Goal: Task Accomplishment & Management: Use online tool/utility

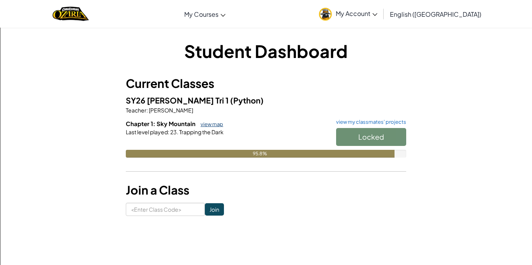
click at [220, 125] on link "view map" at bounding box center [210, 124] width 26 height 6
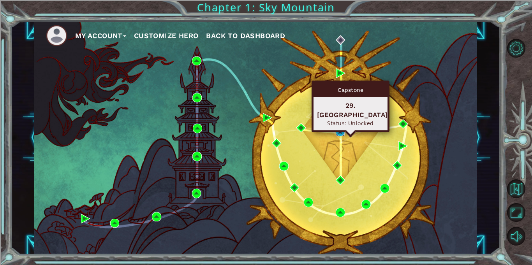
click at [337, 132] on img at bounding box center [340, 131] width 9 height 9
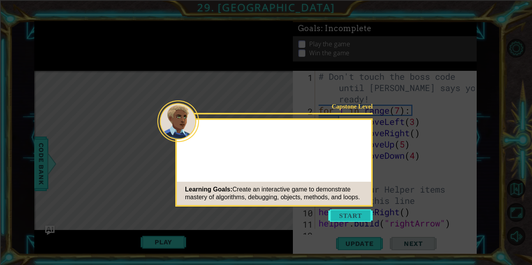
click at [349, 213] on button "Start" at bounding box center [350, 216] width 44 height 12
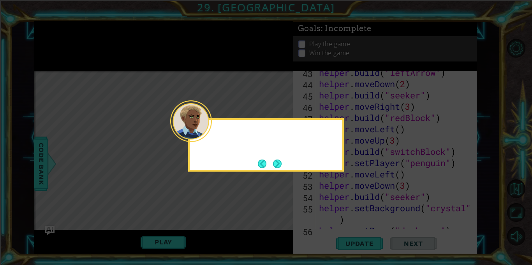
scroll to position [610, 0]
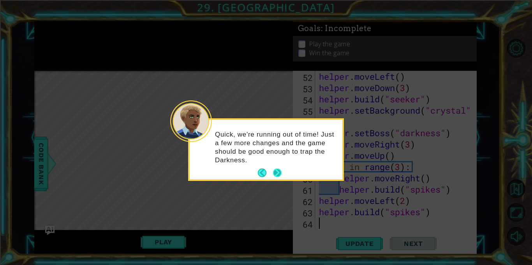
click at [277, 171] on button "Next" at bounding box center [277, 173] width 9 height 9
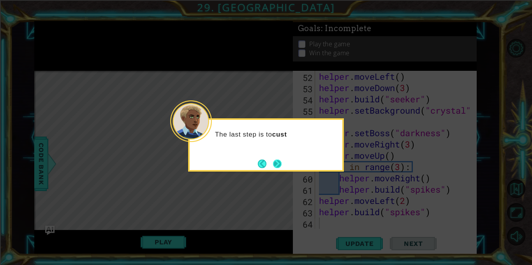
click at [276, 168] on button "Next" at bounding box center [277, 164] width 9 height 9
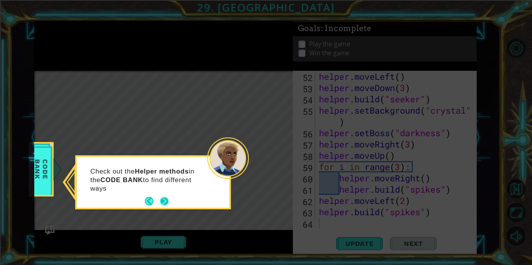
click at [165, 200] on button "Next" at bounding box center [164, 201] width 9 height 9
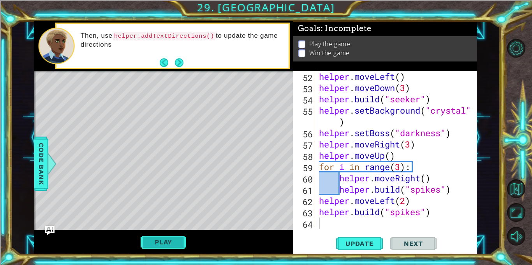
click at [165, 238] on button "Play" at bounding box center [164, 242] width 46 height 15
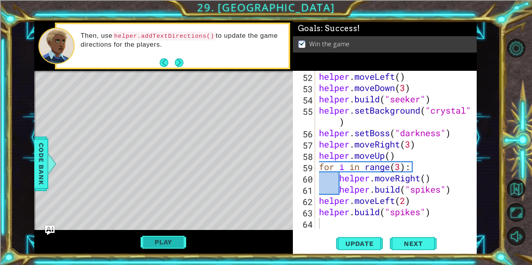
click at [156, 240] on button "Play" at bounding box center [164, 242] width 46 height 15
click at [173, 238] on button "Play" at bounding box center [164, 242] width 46 height 15
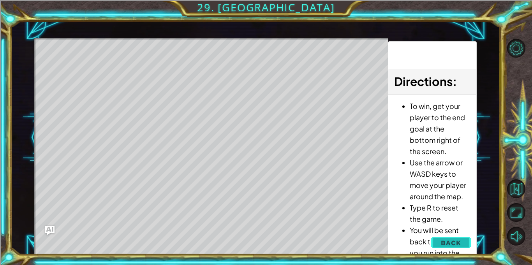
click at [443, 245] on span "Back" at bounding box center [451, 243] width 20 height 8
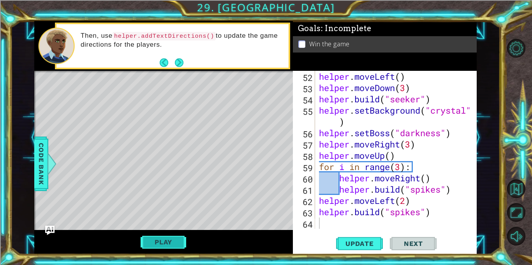
click at [168, 237] on button "Play" at bounding box center [164, 242] width 46 height 15
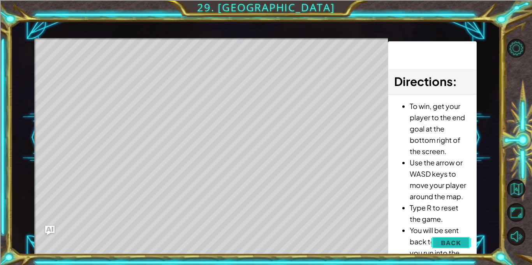
click at [451, 247] on button "Back" at bounding box center [450, 243] width 39 height 16
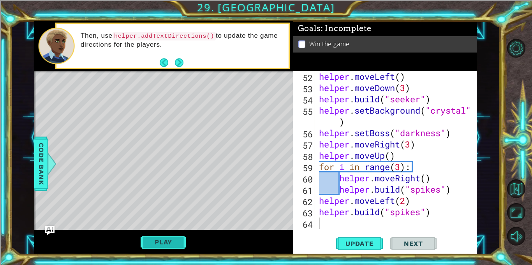
click at [158, 242] on button "Play" at bounding box center [164, 242] width 46 height 15
click at [165, 242] on button "Play" at bounding box center [164, 242] width 46 height 15
click at [161, 238] on button "Play" at bounding box center [164, 242] width 46 height 15
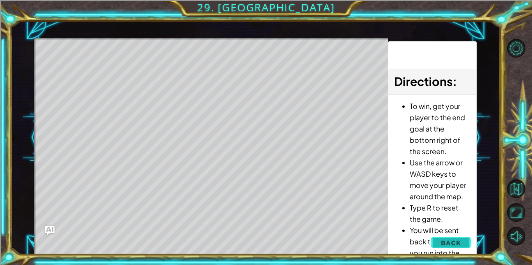
click at [468, 247] on button "Back" at bounding box center [450, 243] width 39 height 16
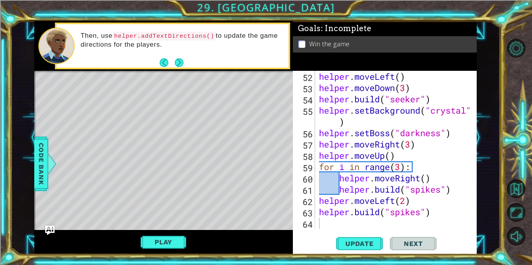
click at [167, 232] on div "Play" at bounding box center [163, 242] width 259 height 25
click at [164, 240] on button "Play" at bounding box center [164, 242] width 46 height 15
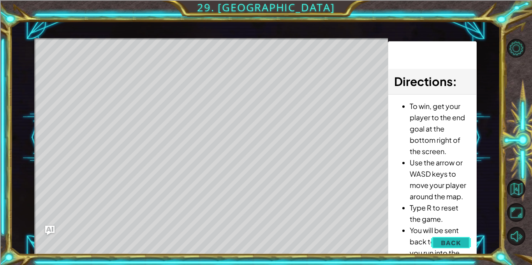
click at [447, 241] on span "Back" at bounding box center [451, 243] width 20 height 8
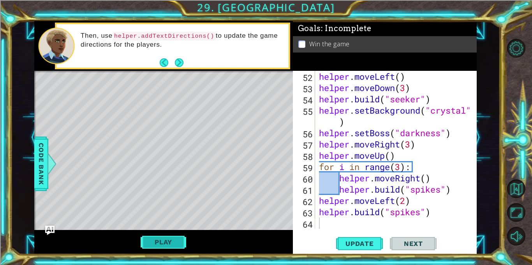
click at [163, 247] on button "Play" at bounding box center [164, 242] width 46 height 15
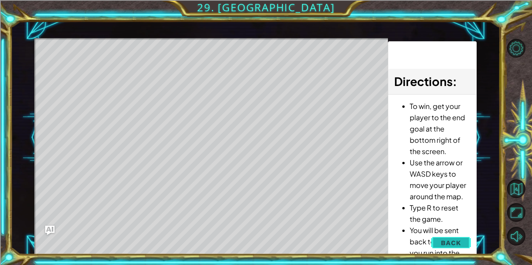
click at [467, 243] on button "Back" at bounding box center [450, 243] width 39 height 16
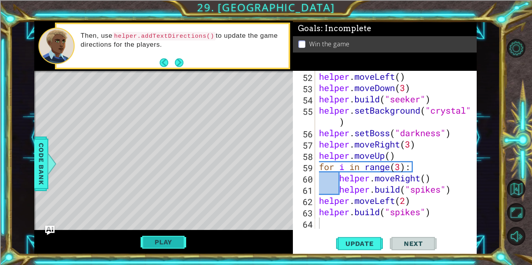
click at [145, 244] on button "Play" at bounding box center [164, 242] width 46 height 15
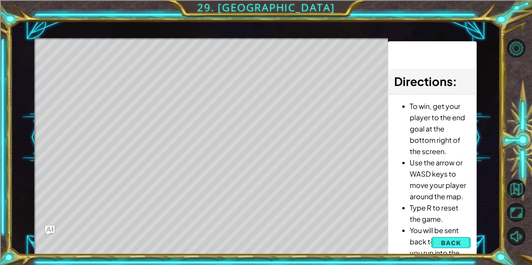
click at [444, 231] on li "You will be sent back to the start if you run into the boss or into spikes." at bounding box center [440, 253] width 60 height 56
click at [446, 239] on span "Back" at bounding box center [451, 243] width 20 height 8
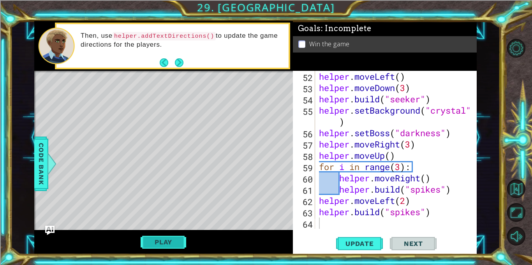
click at [166, 239] on button "Play" at bounding box center [164, 242] width 46 height 15
click at [176, 238] on button "Play" at bounding box center [164, 242] width 46 height 15
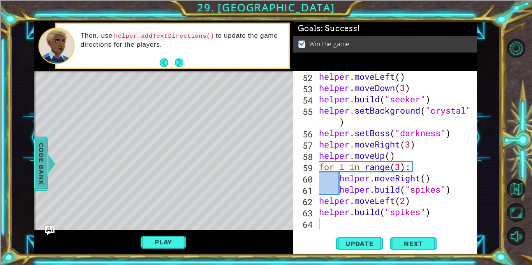
click at [38, 171] on span "Code Bank" at bounding box center [41, 164] width 12 height 48
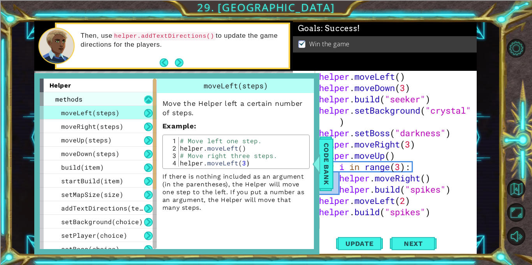
click at [150, 99] on button at bounding box center [148, 99] width 9 height 9
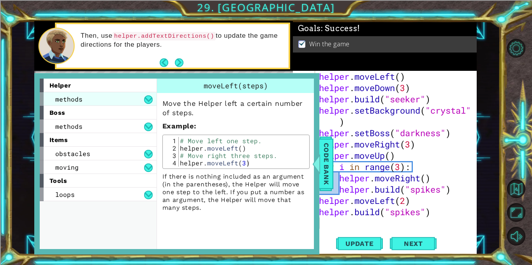
click at [147, 95] on div "methods" at bounding box center [98, 99] width 117 height 14
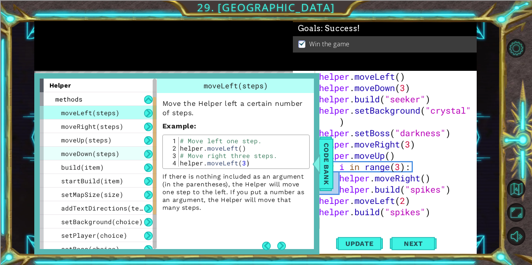
scroll to position [48, 0]
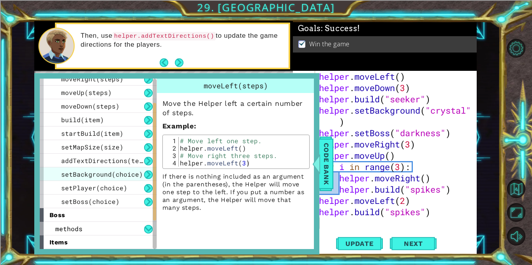
click at [114, 172] on span "setBackground(choice)" at bounding box center [102, 174] width 82 height 8
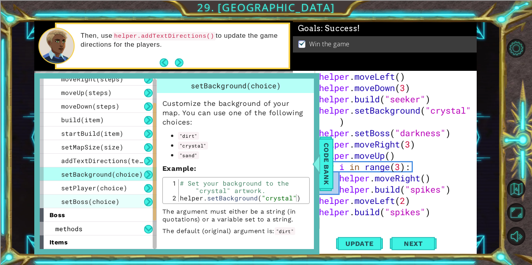
click at [129, 197] on div "setBoss(choice)" at bounding box center [98, 202] width 117 height 14
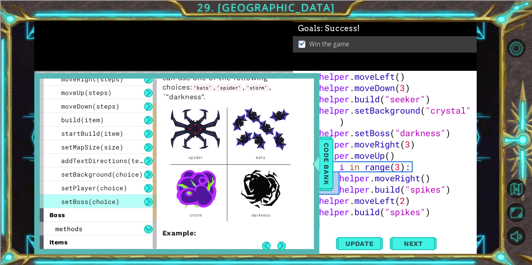
scroll to position [35, 0]
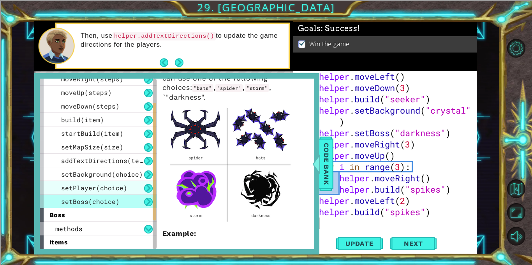
click at [140, 185] on div "setPlayer(choice)" at bounding box center [98, 188] width 117 height 14
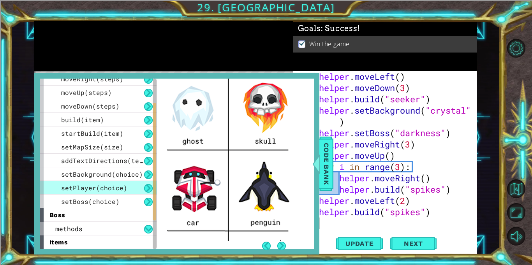
scroll to position [136, 0]
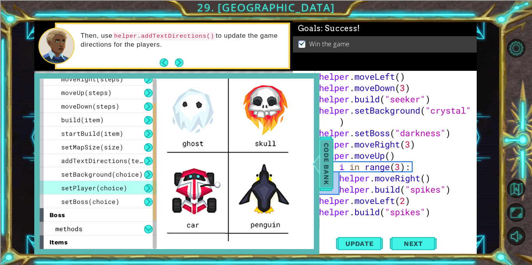
click at [322, 168] on span "Code Bank" at bounding box center [326, 164] width 12 height 48
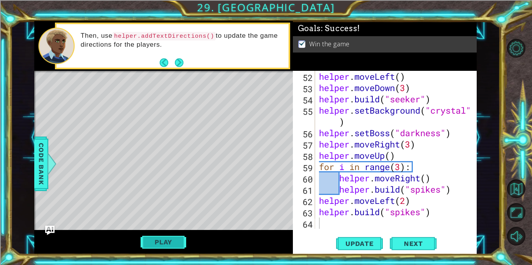
click at [160, 241] on button "Play" at bounding box center [164, 242] width 46 height 15
click at [147, 248] on button "Play" at bounding box center [164, 242] width 46 height 15
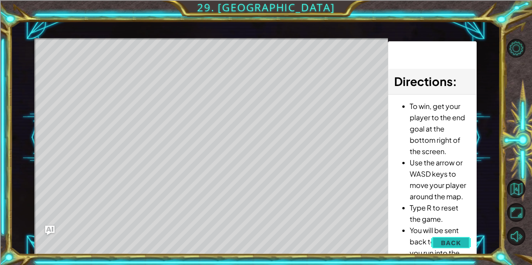
click at [463, 238] on button "Back" at bounding box center [450, 243] width 39 height 16
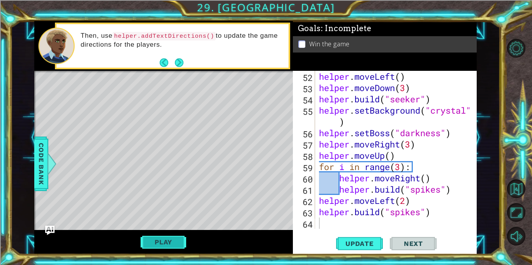
click at [151, 245] on button "Play" at bounding box center [164, 242] width 46 height 15
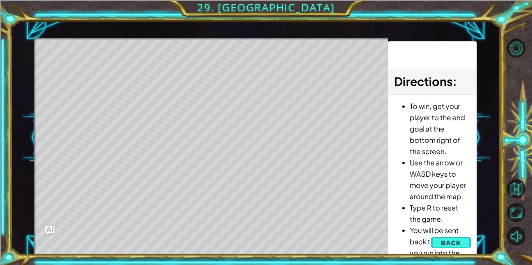
click at [461, 254] on li "You will be sent back to the start if you run into the boss or into spikes." at bounding box center [440, 253] width 60 height 56
click at [461, 243] on span "Back" at bounding box center [451, 243] width 20 height 8
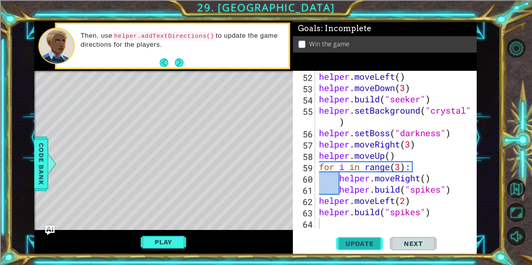
click at [358, 244] on span "Update" at bounding box center [360, 244] width 44 height 8
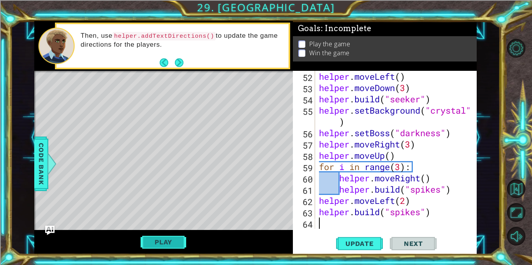
click at [168, 239] on button "Play" at bounding box center [164, 242] width 46 height 15
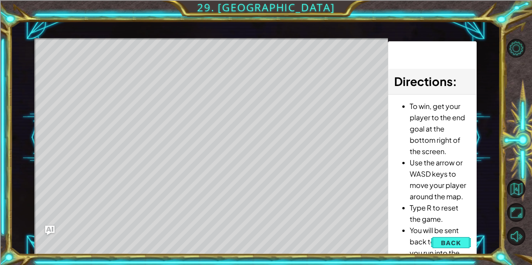
click at [456, 256] on div "1 ההההההההההההההההההההההההההההההההההההההההההההההההההההההההההההההההההההההההההההה…" at bounding box center [266, 132] width 532 height 265
click at [467, 243] on button "Back" at bounding box center [450, 243] width 39 height 16
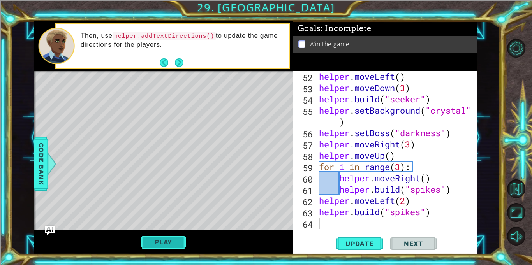
click at [171, 249] on button "Play" at bounding box center [164, 242] width 46 height 15
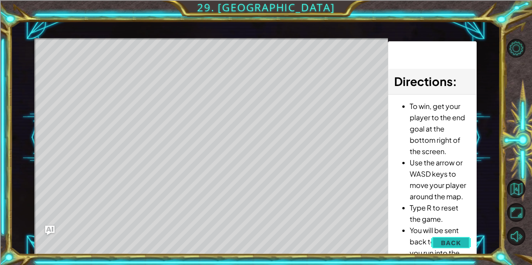
click at [450, 242] on span "Back" at bounding box center [451, 243] width 20 height 8
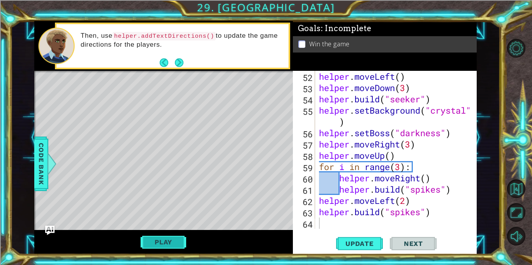
click at [172, 244] on button "Play" at bounding box center [164, 242] width 46 height 15
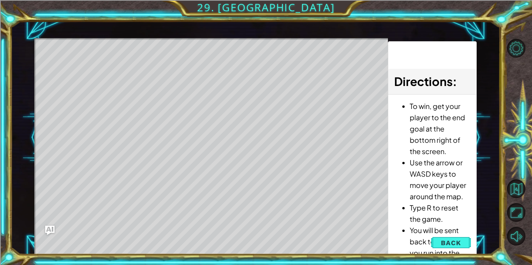
click at [502, 197] on div "1 ההההההההההההההההההההההההההההההההההההההההההההההההההההההההההההההההההההההההההההה…" at bounding box center [266, 132] width 532 height 265
click at [448, 241] on span "Back" at bounding box center [451, 243] width 20 height 8
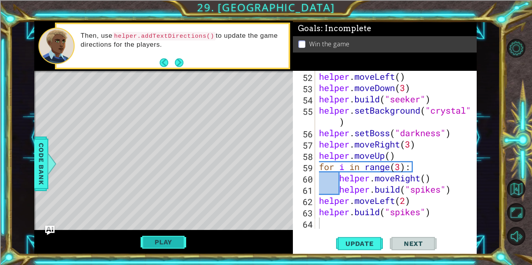
click at [175, 240] on button "Play" at bounding box center [164, 242] width 46 height 15
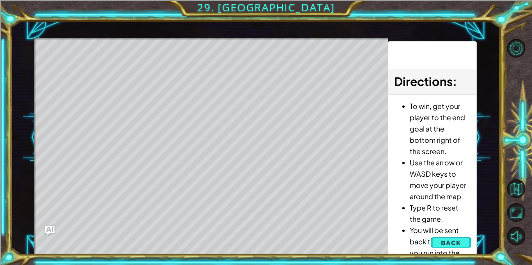
click at [359, 134] on div "Level Map" at bounding box center [214, 152] width 360 height 229
